Goal: Check status: Check status

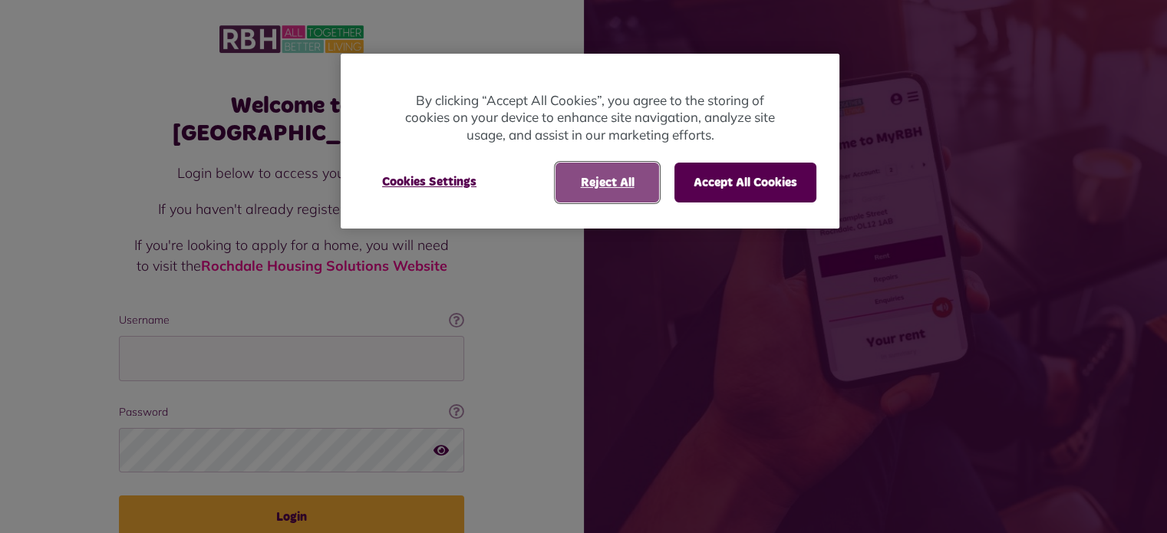
click at [614, 185] on button "Reject All" at bounding box center [608, 183] width 104 height 40
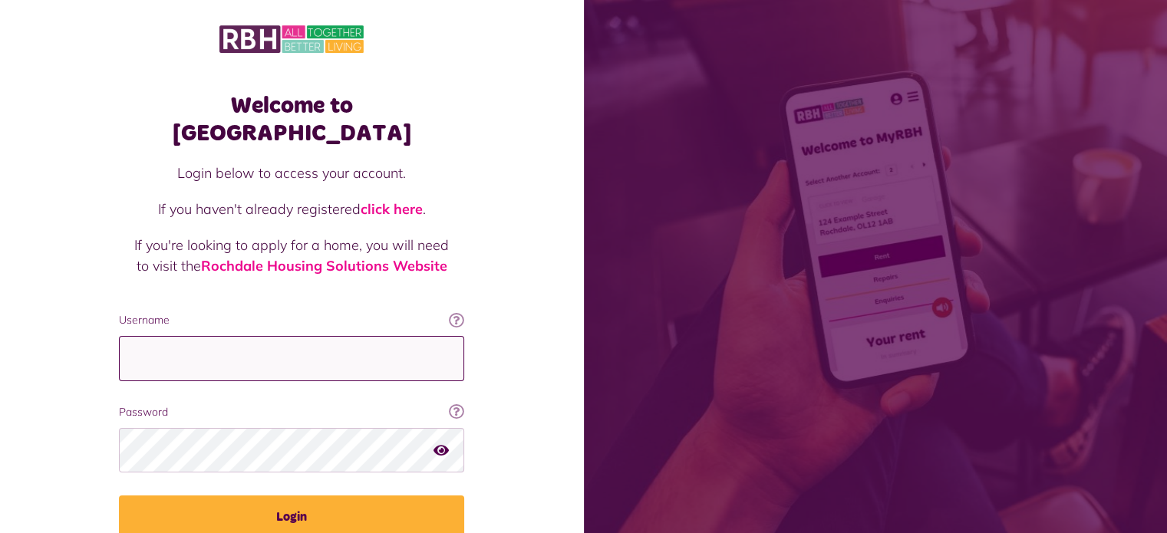
click at [191, 336] on input "Username" at bounding box center [291, 358] width 345 height 45
type input "**********"
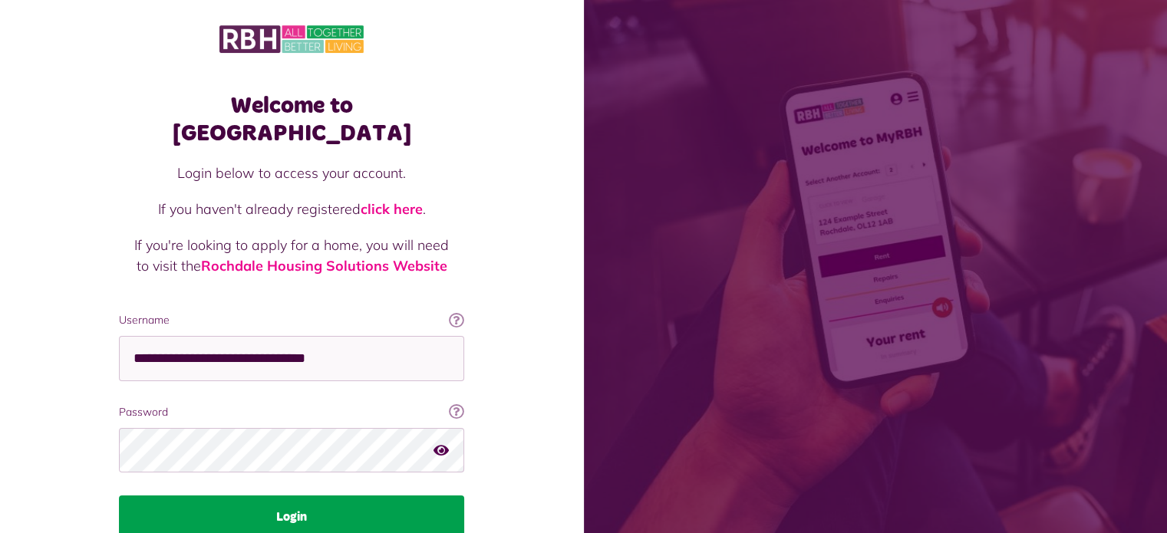
click at [301, 496] on button "Login" at bounding box center [291, 517] width 345 height 43
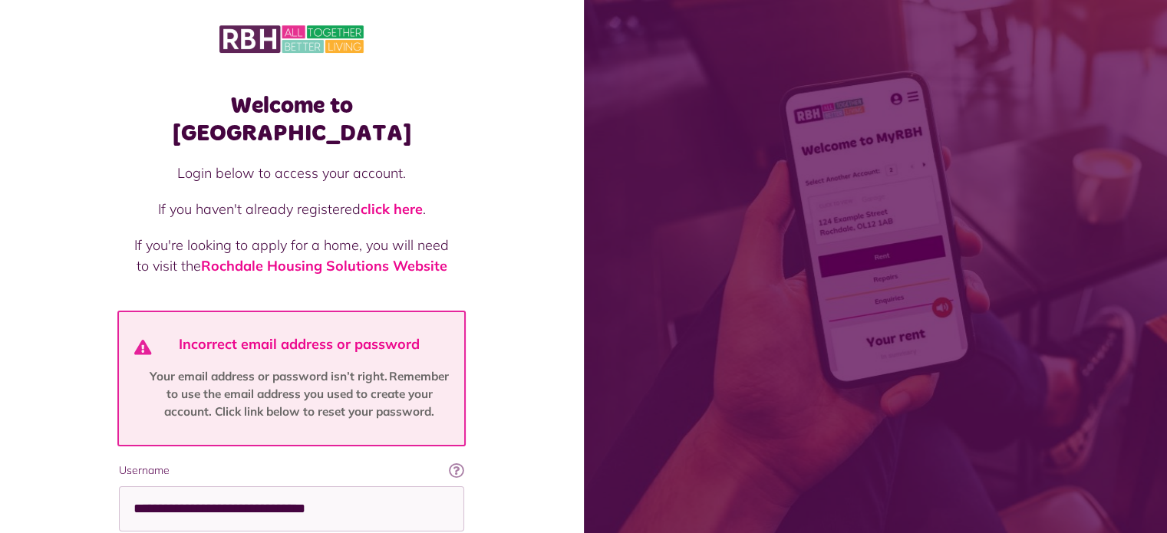
scroll to position [206, 0]
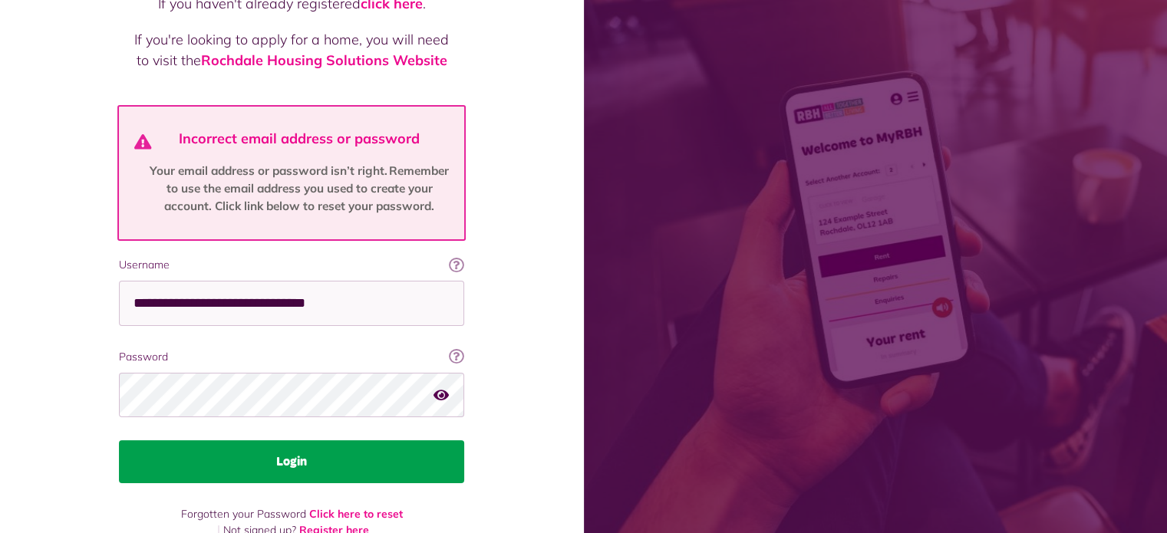
click at [322, 440] on button "Login" at bounding box center [291, 461] width 345 height 43
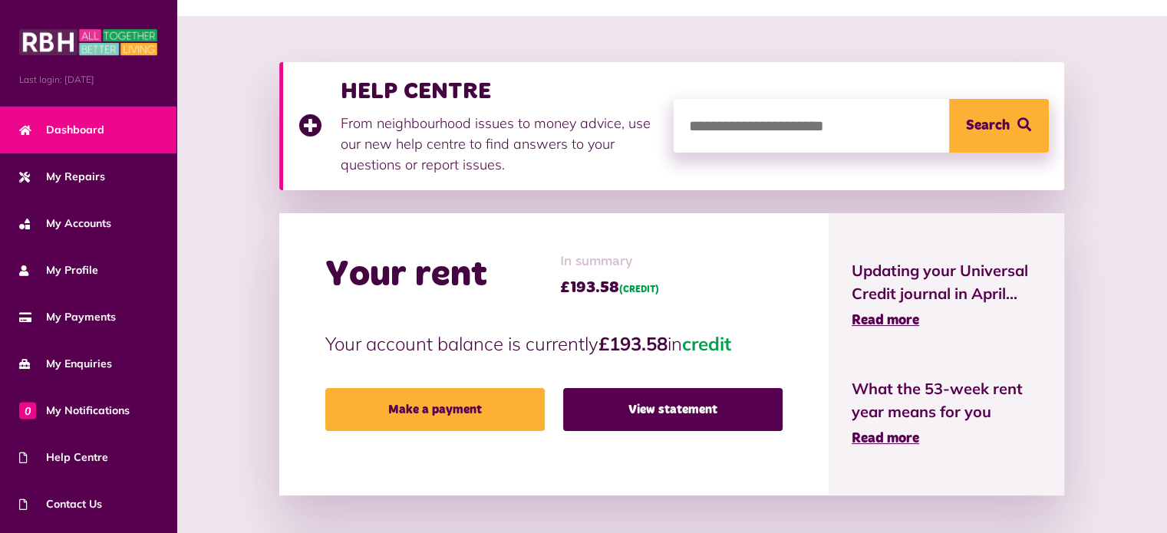
scroll to position [147, 0]
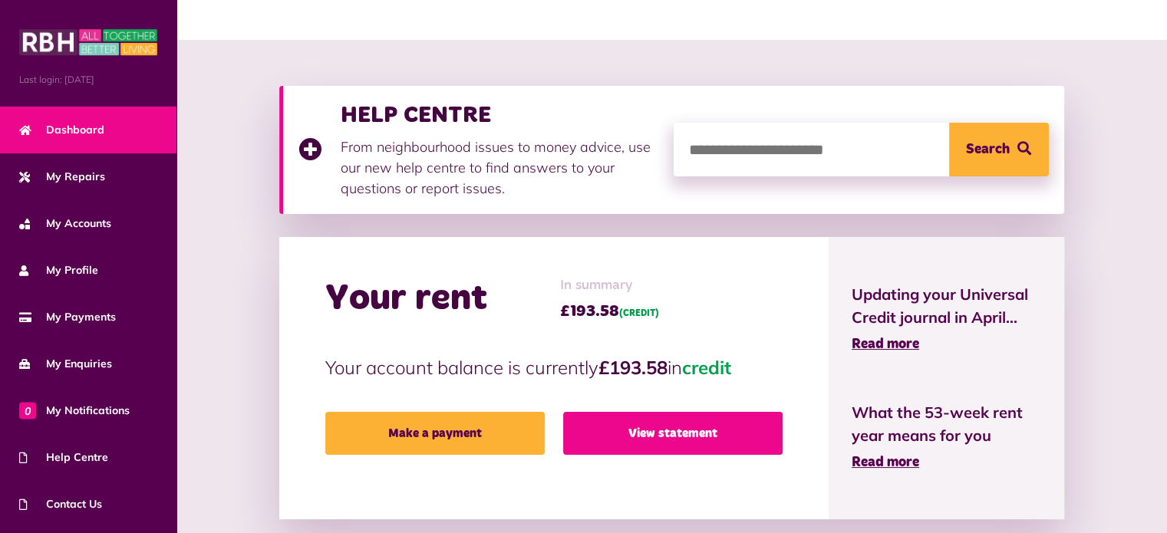
click at [694, 443] on link "View statement" at bounding box center [672, 433] width 219 height 43
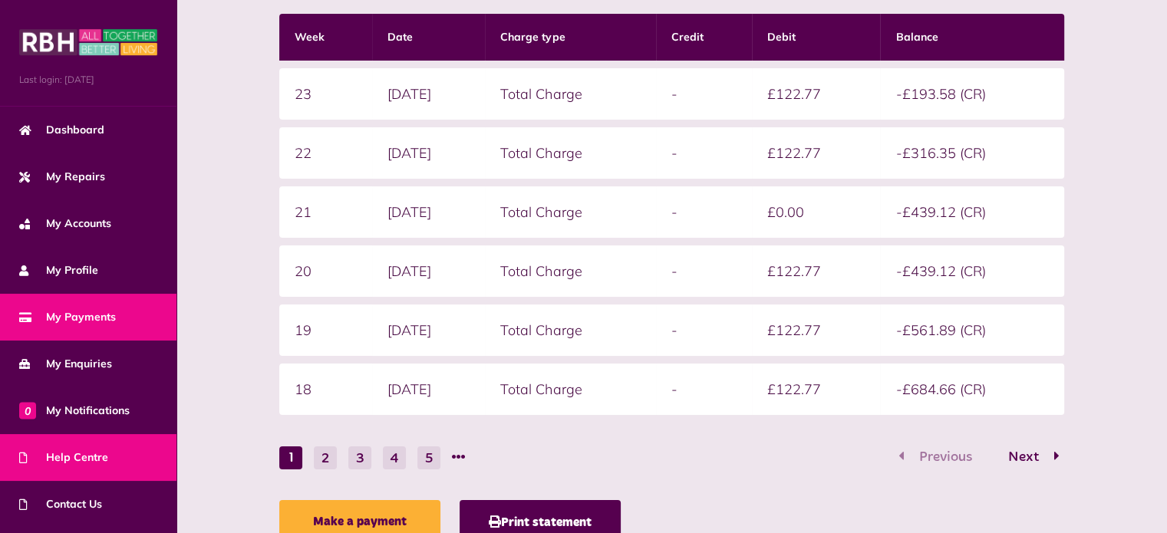
scroll to position [87, 0]
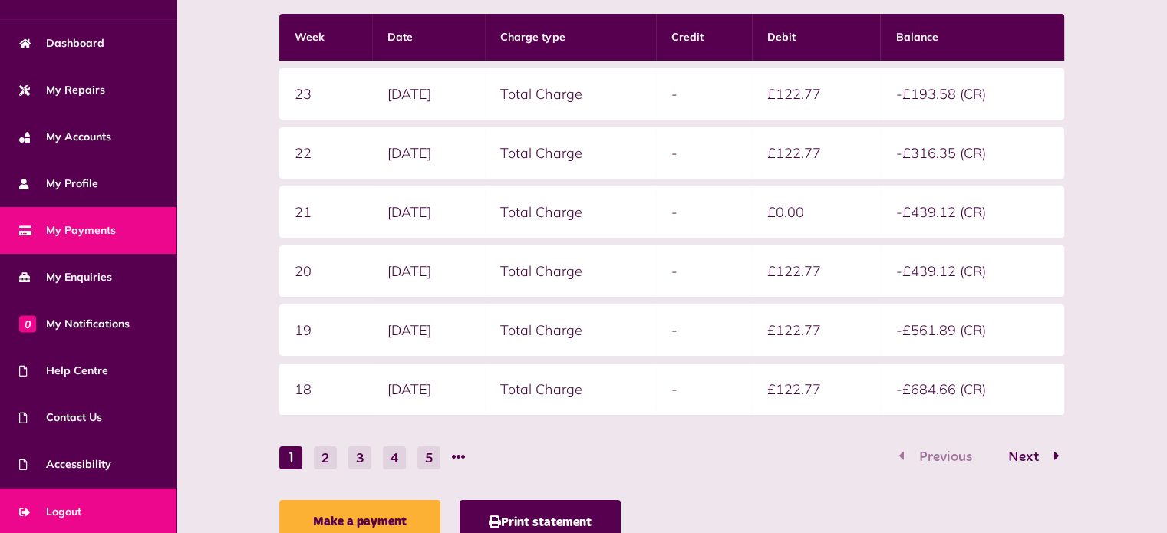
click at [75, 512] on span "Logout" at bounding box center [50, 512] width 62 height 16
